Goal: Navigation & Orientation: Find specific page/section

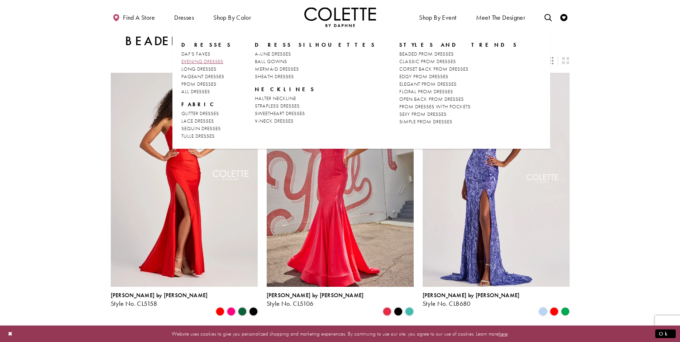
click at [199, 60] on span "EVENING DRESSES" at bounding box center [202, 61] width 42 height 6
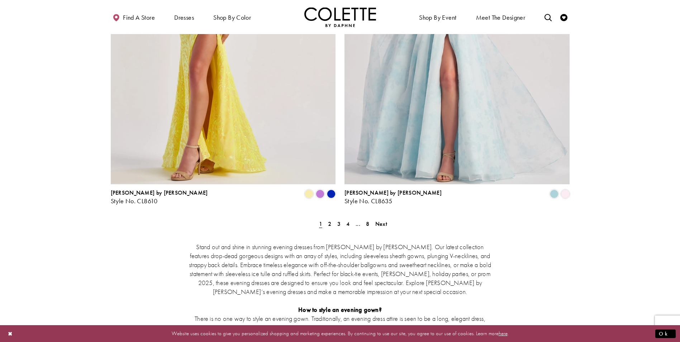
scroll to position [1290, 0]
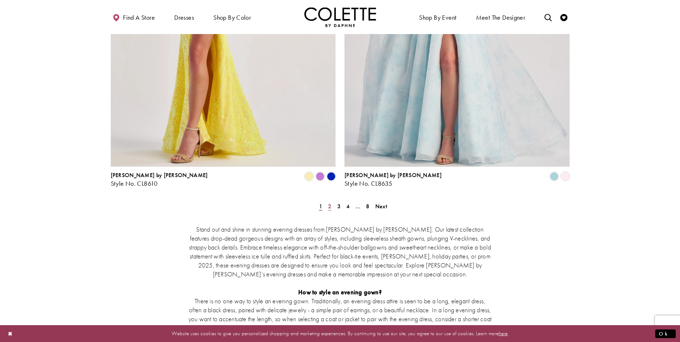
click at [330, 203] on span "2" at bounding box center [329, 207] width 3 height 8
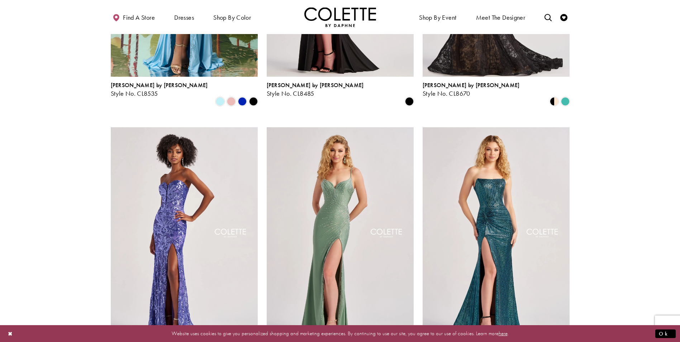
scroll to position [254, 0]
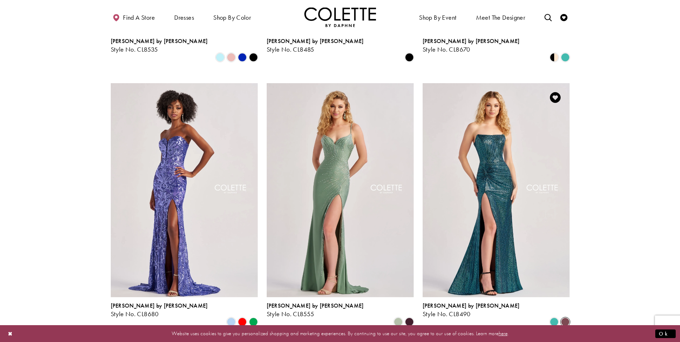
click at [566, 318] on span "Product List" at bounding box center [565, 322] width 9 height 9
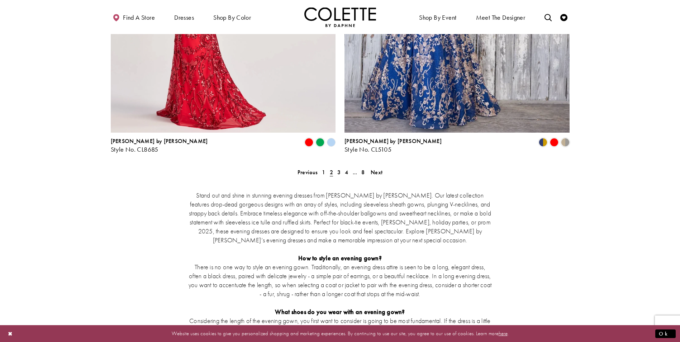
scroll to position [1329, 0]
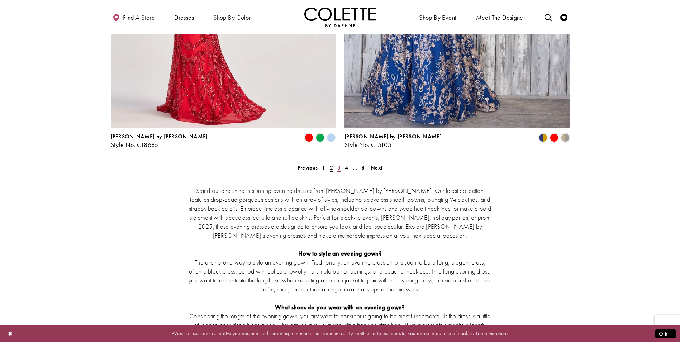
click at [341, 162] on link "3" at bounding box center [339, 167] width 8 height 10
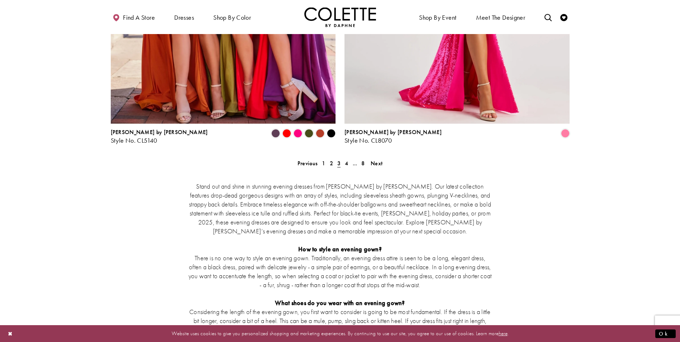
scroll to position [1329, 0]
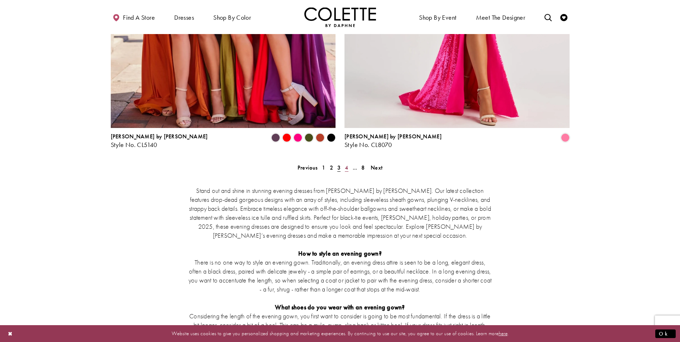
click at [346, 164] on span "4" at bounding box center [346, 168] width 3 height 8
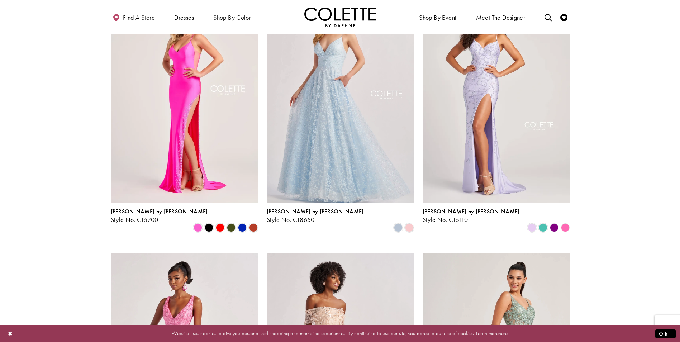
scroll to position [254, 0]
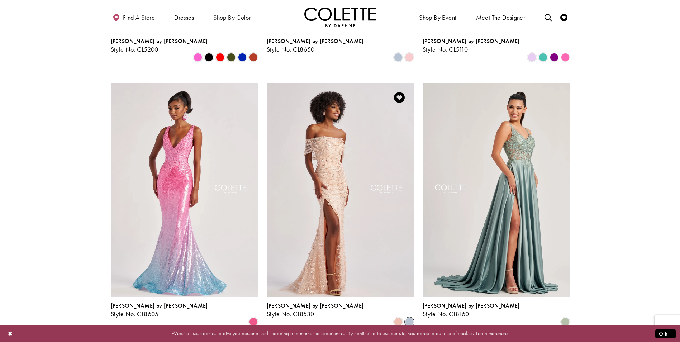
click at [408, 318] on span "Product List" at bounding box center [409, 322] width 9 height 9
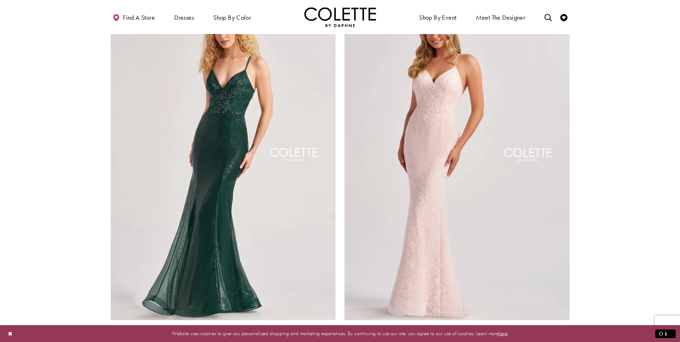
scroll to position [1222, 0]
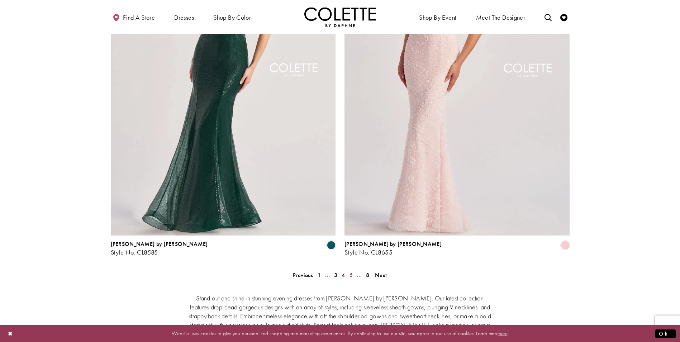
click at [352, 271] on span "5" at bounding box center [350, 275] width 3 height 8
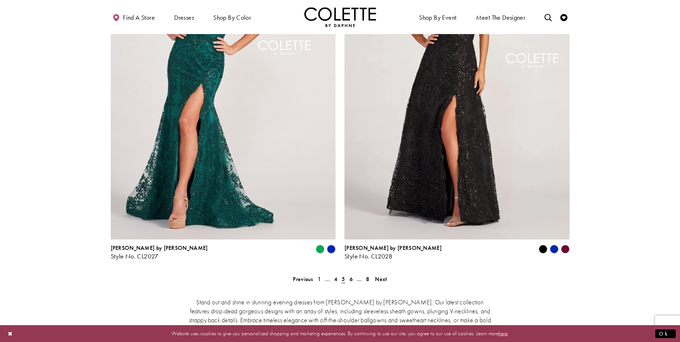
scroll to position [1257, 0]
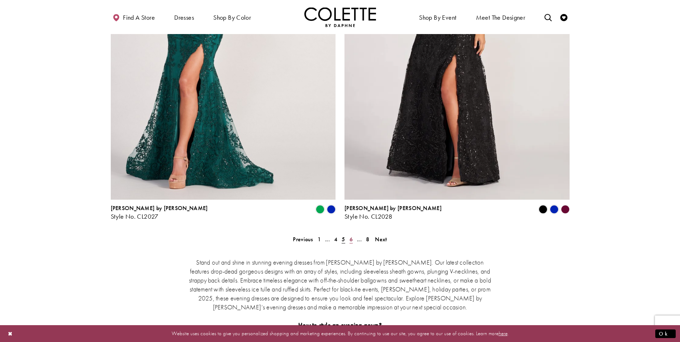
click at [351, 236] on span "6" at bounding box center [350, 240] width 3 height 8
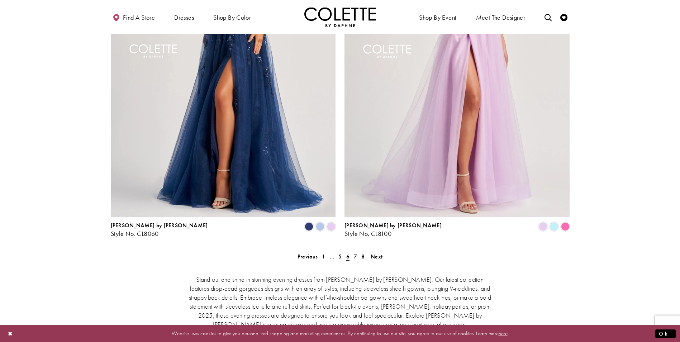
scroll to position [1257, 0]
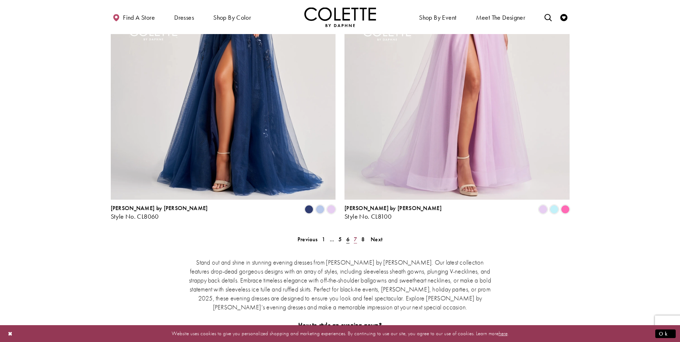
click at [357, 234] on link "7" at bounding box center [356, 239] width 8 height 10
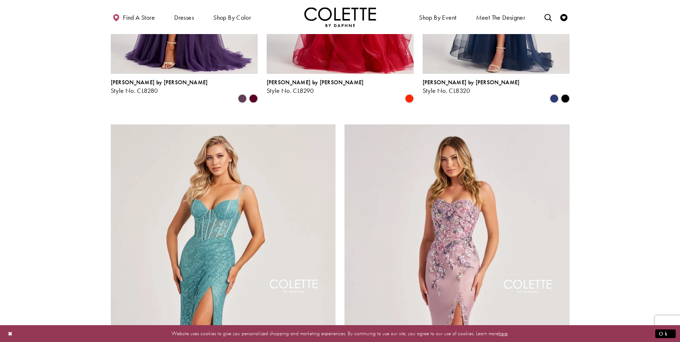
scroll to position [1007, 0]
